Goal: Browse casually: Explore the website without a specific task or goal

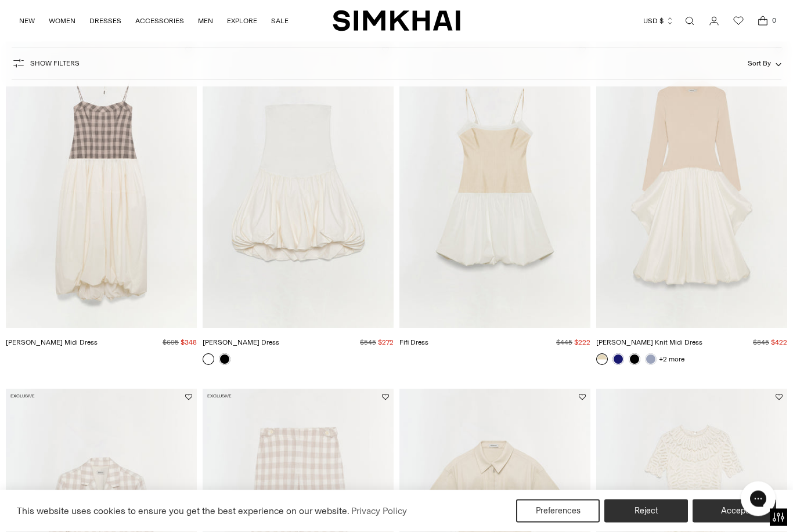
scroll to position [803, 0]
click at [143, 241] on img "Pfeiffer Midi Dress" at bounding box center [101, 185] width 191 height 287
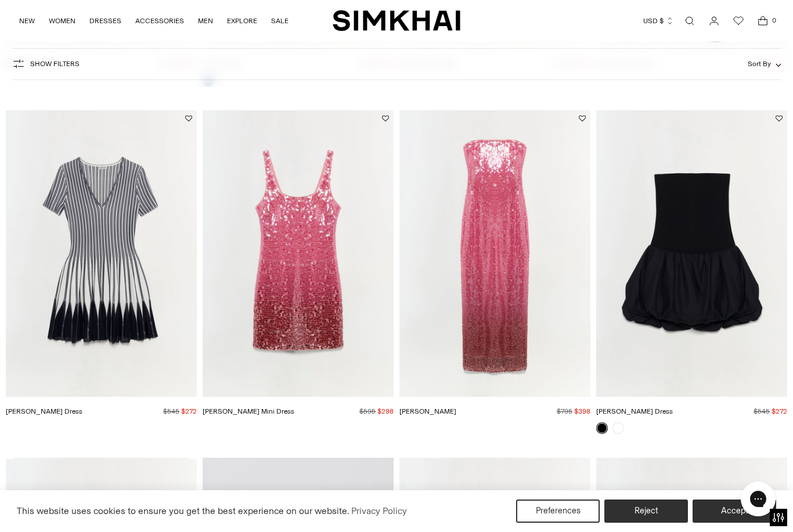
scroll to position [2134, 0]
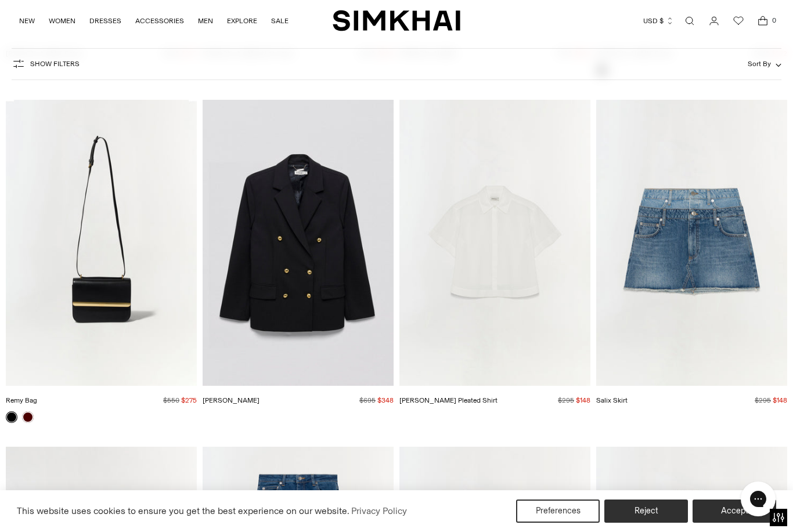
click at [476, 302] on img "Bernie Cotton Pleated Shirt" at bounding box center [494, 243] width 191 height 287
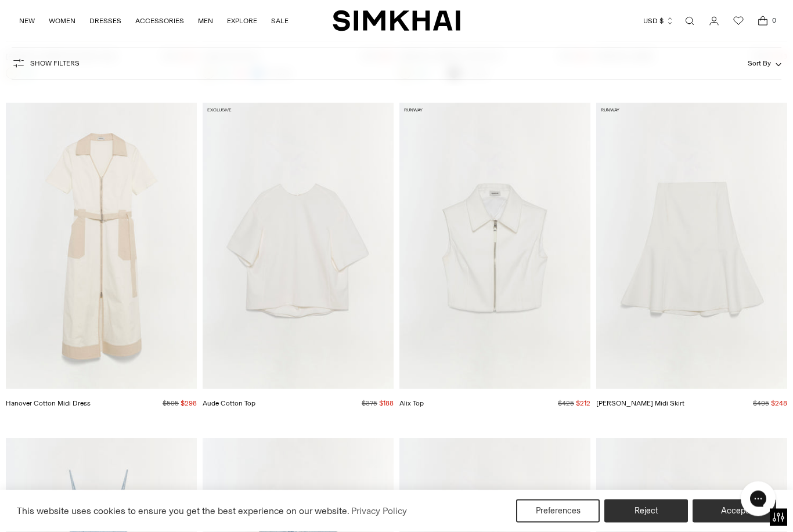
scroll to position [7665, 0]
click at [329, 272] on img "Aude Cotton Top" at bounding box center [297, 244] width 191 height 287
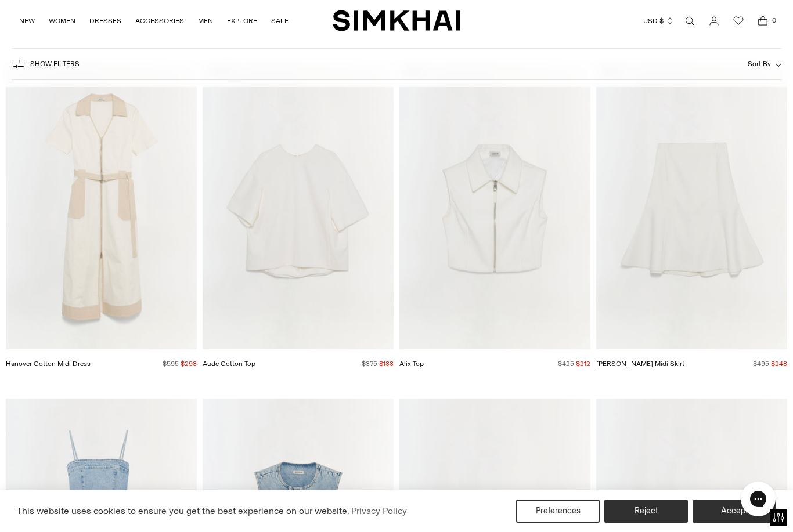
click at [476, 197] on img "Alix Top" at bounding box center [494, 206] width 191 height 287
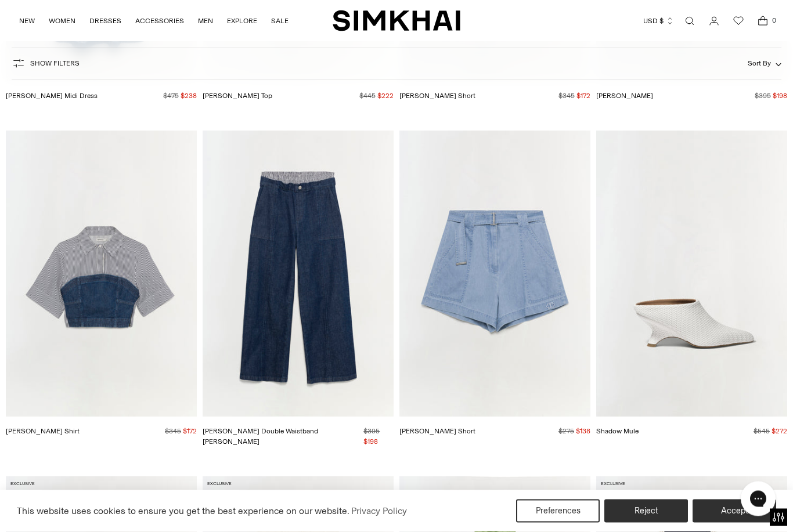
scroll to position [8307, 0]
click at [680, 319] on img "Shadow Mule" at bounding box center [691, 274] width 191 height 287
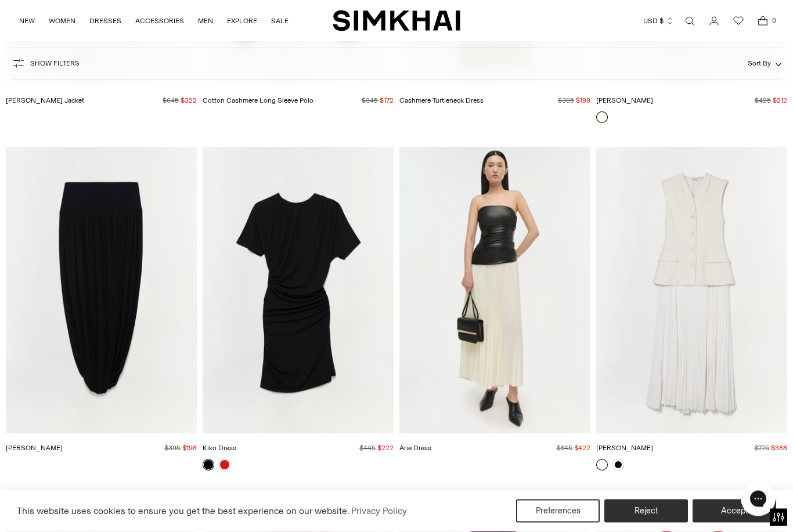
scroll to position [14181, 0]
click at [124, 284] on img "Jordiana Skirt" at bounding box center [101, 290] width 191 height 287
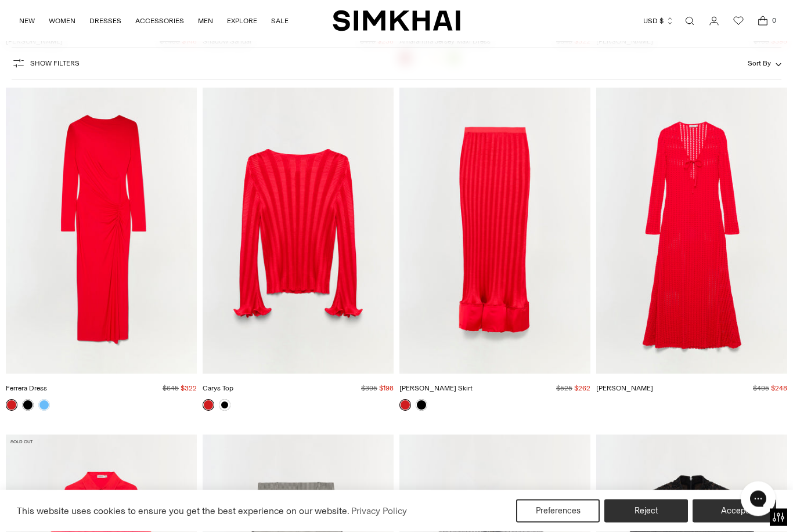
scroll to position [15282, 0]
click at [679, 223] on img "Elton Dress" at bounding box center [691, 231] width 191 height 287
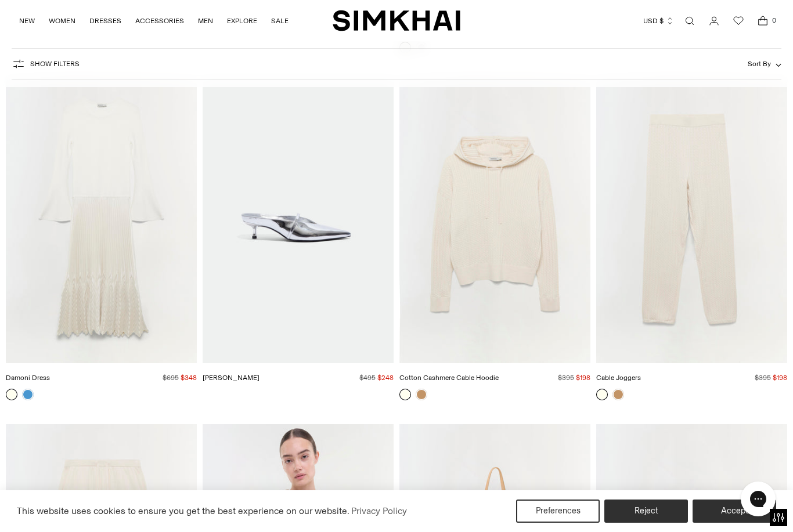
scroll to position [16671, 0]
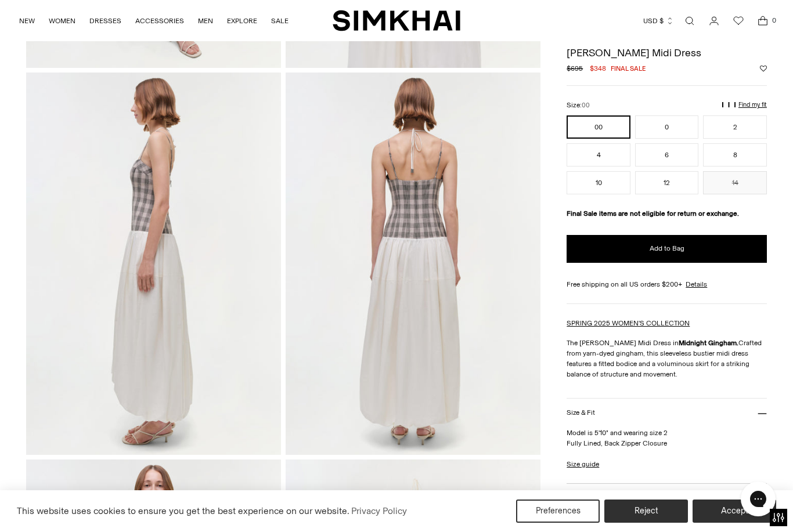
scroll to position [359, 0]
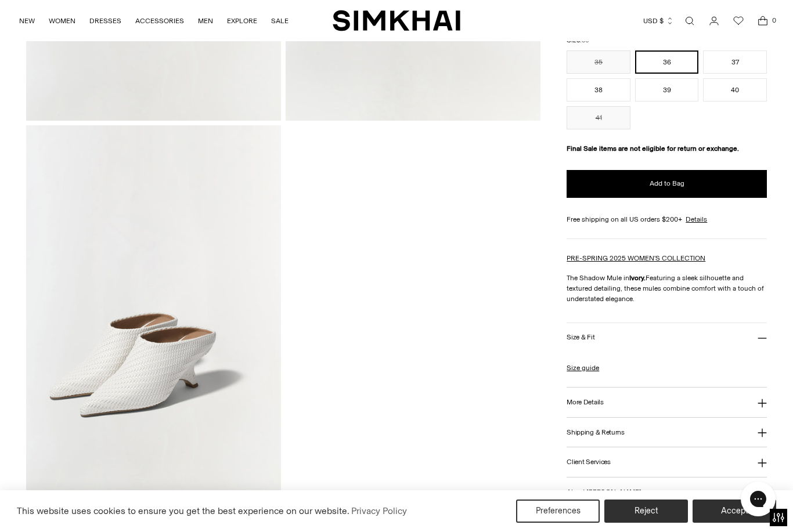
scroll to position [554, 0]
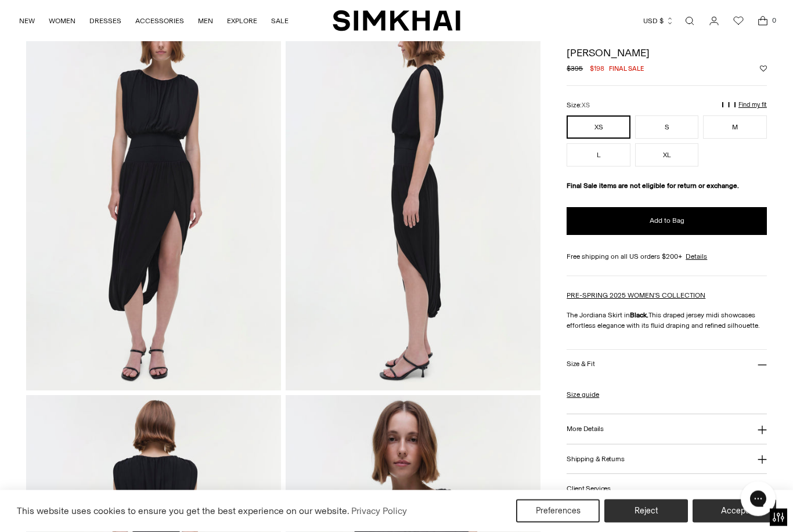
scroll to position [62, 0]
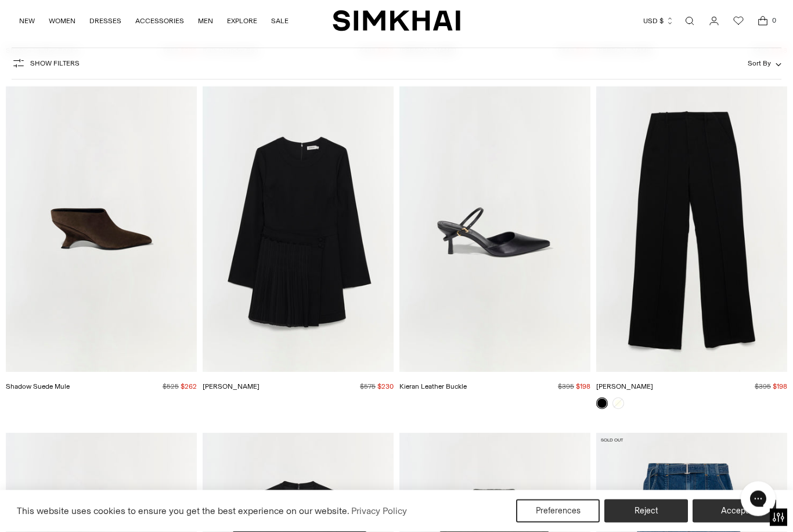
scroll to position [19055, 0]
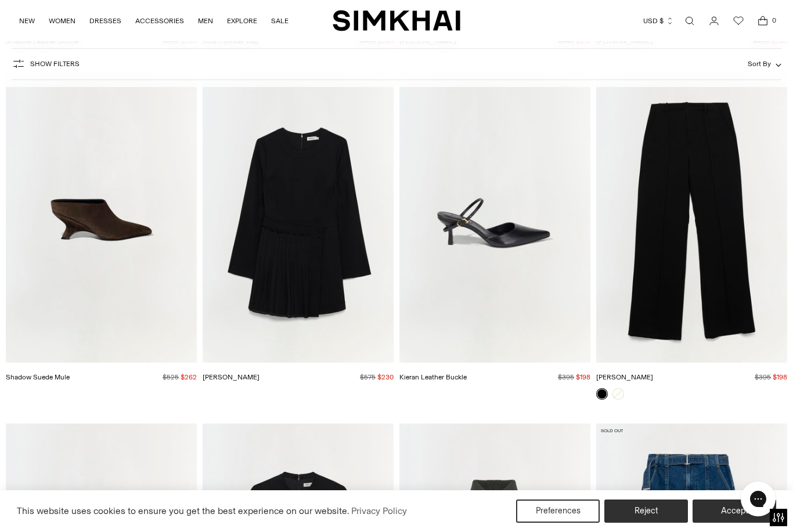
click at [143, 202] on img "Shadow Suede Mule" at bounding box center [101, 219] width 191 height 287
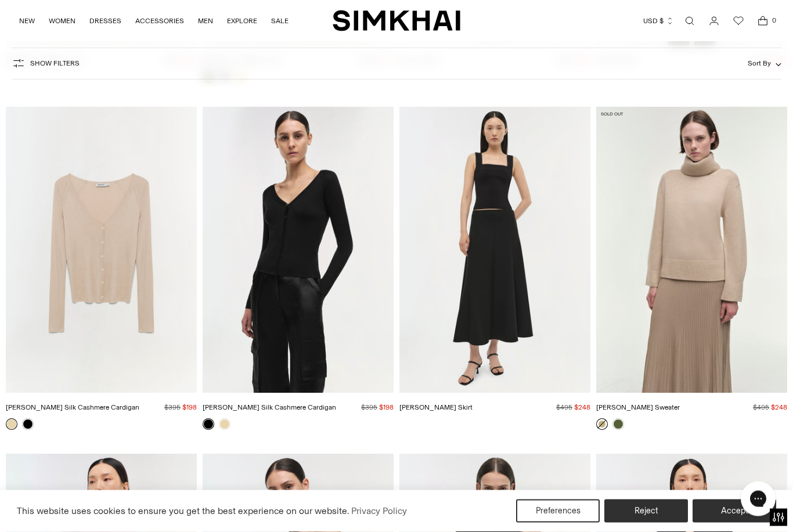
scroll to position [33757, 0]
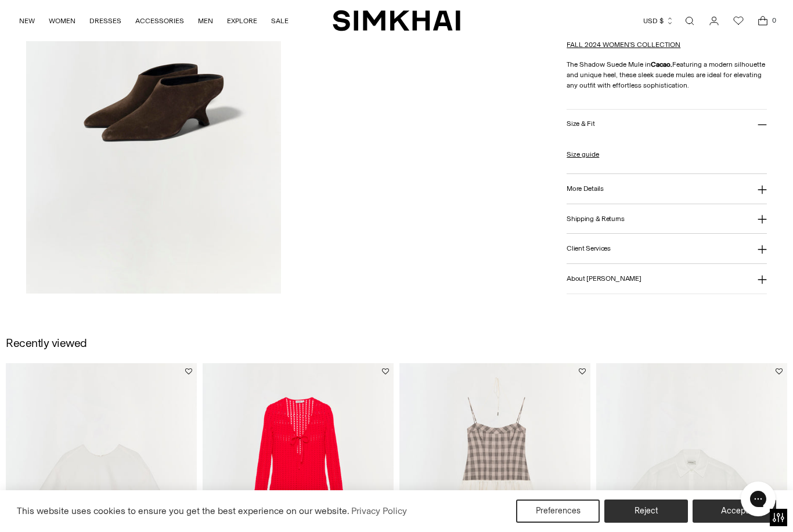
scroll to position [728, 0]
